Goal: Task Accomplishment & Management: Manage account settings

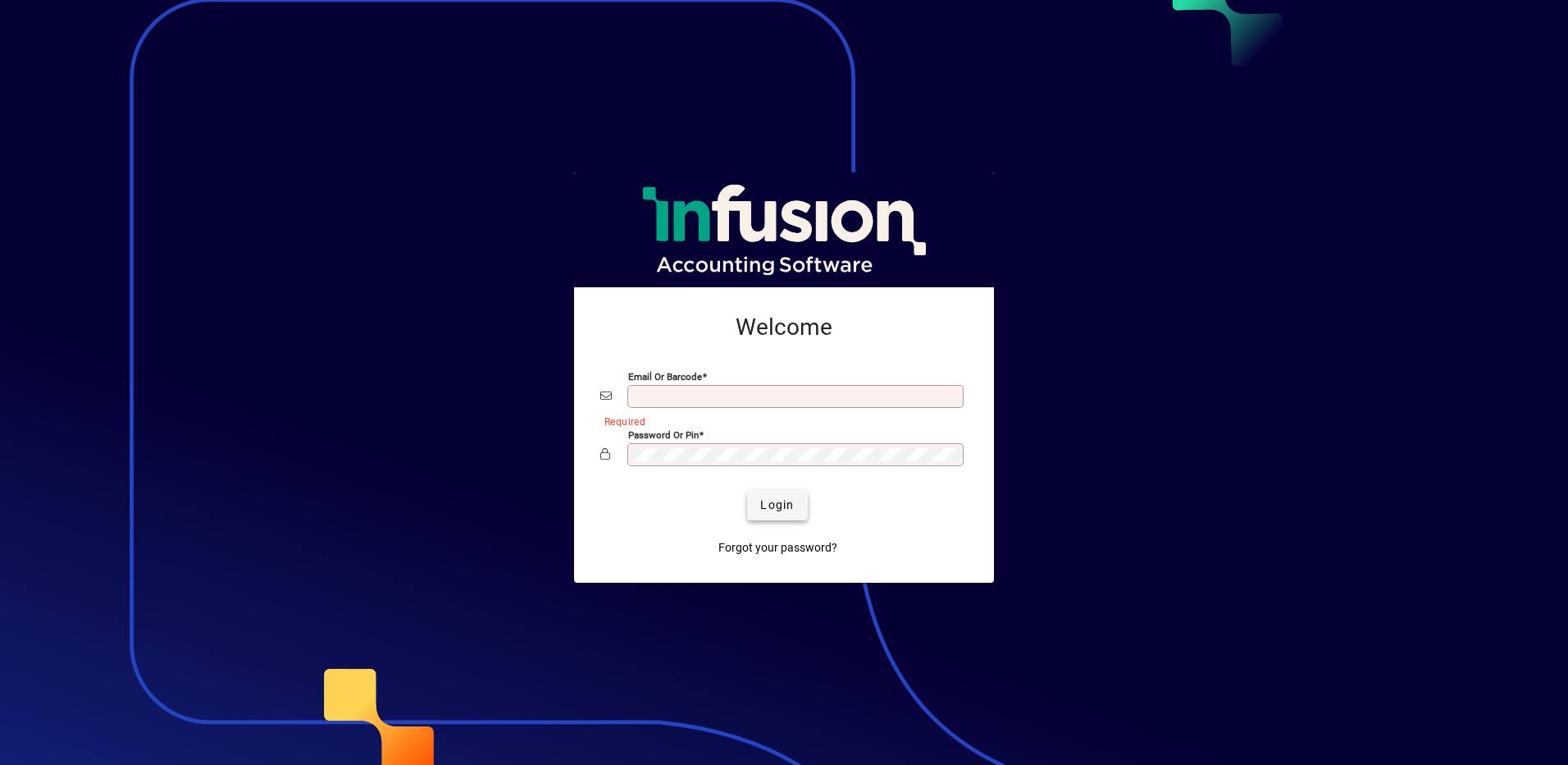
type input "**********"
click at [788, 509] on span "Login" at bounding box center [777, 505] width 33 height 17
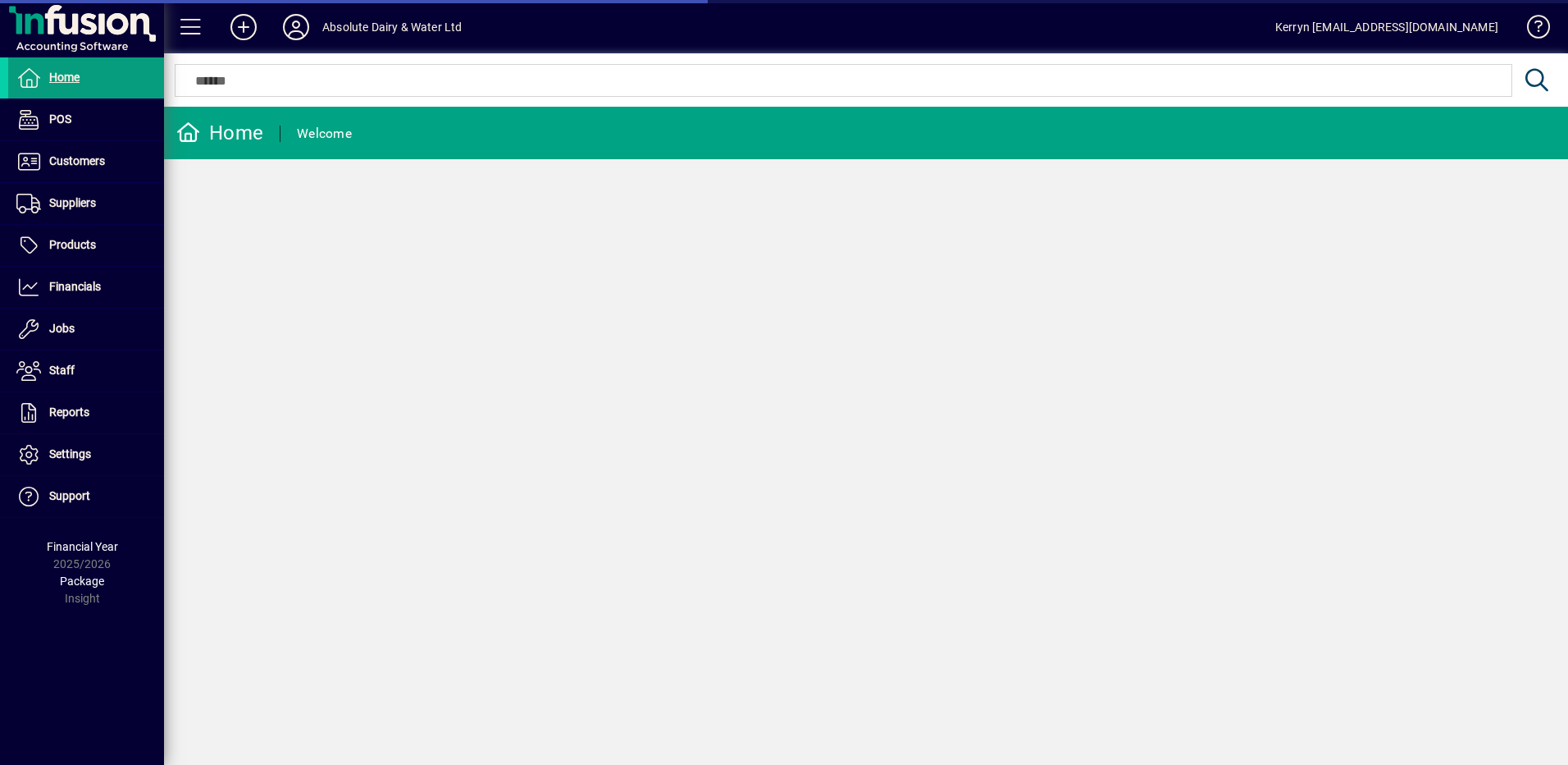
click at [831, 385] on div "Home Welcome" at bounding box center [866, 436] width 1404 height 658
